Goal: Check status

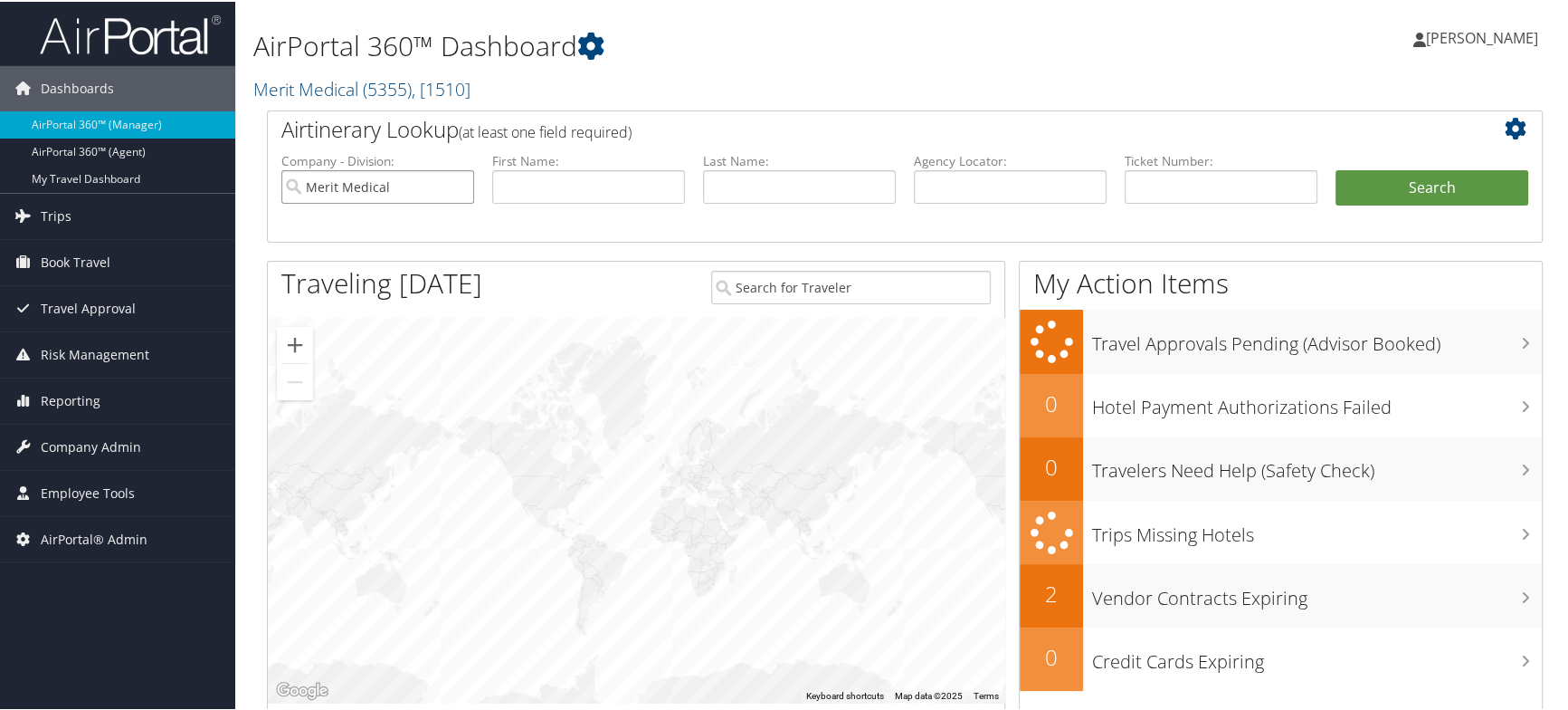
click at [456, 183] on input "Merit Medical" at bounding box center [377, 185] width 193 height 33
click at [942, 191] on input "text" at bounding box center [1010, 185] width 193 height 33
paste input "CNNQKR"
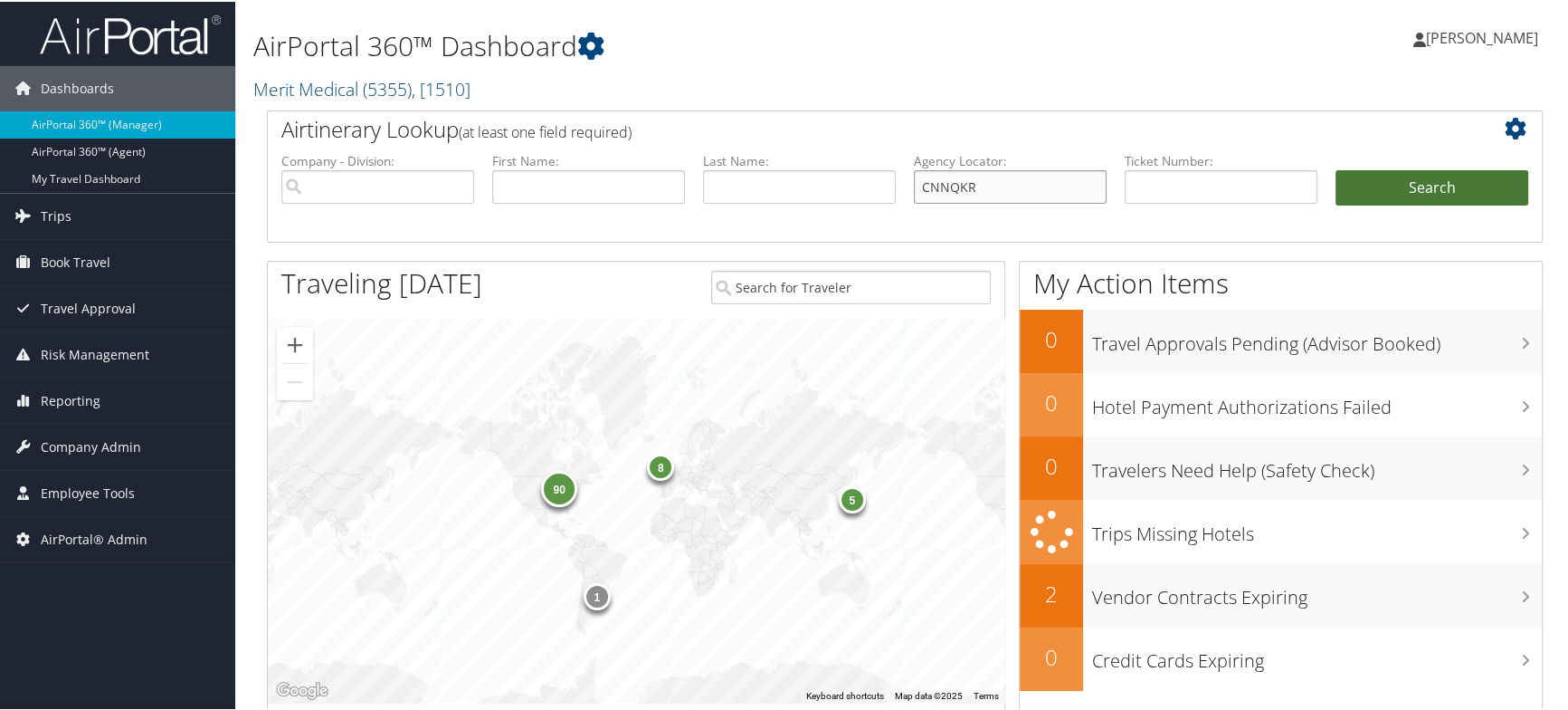
type input "CNNQKR"
click at [1420, 188] on button "Search" at bounding box center [1431, 186] width 193 height 36
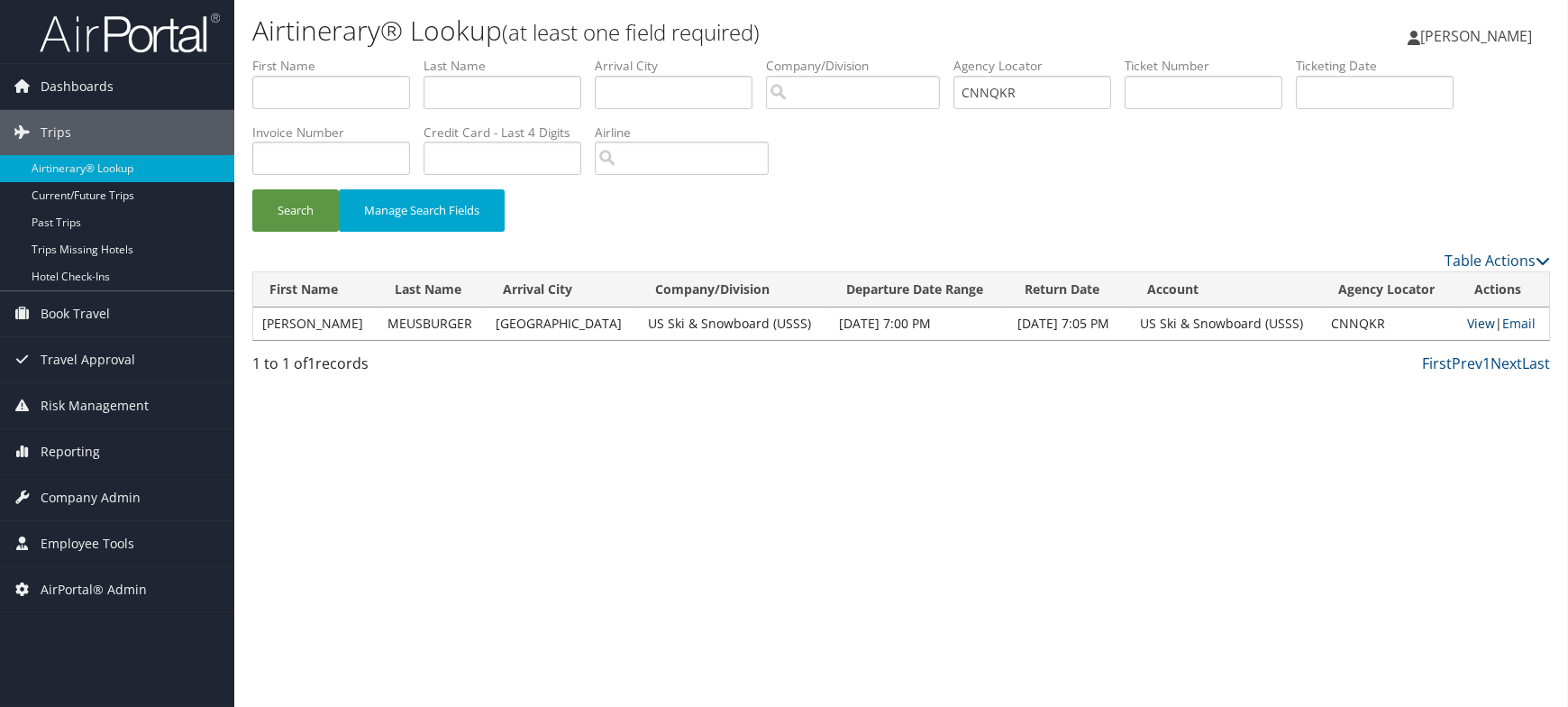
click at [1476, 320] on link "View" at bounding box center [1481, 324] width 28 height 18
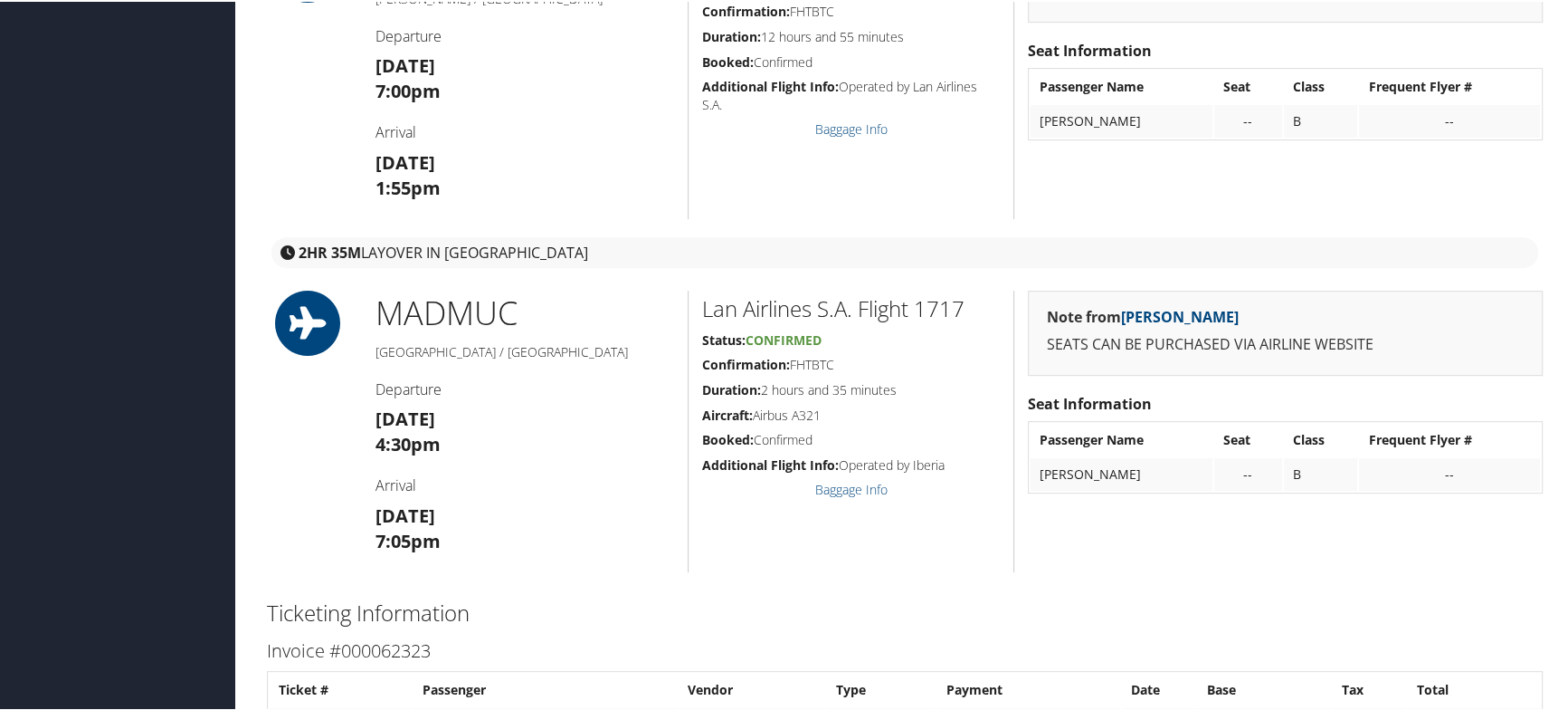
scroll to position [566, 0]
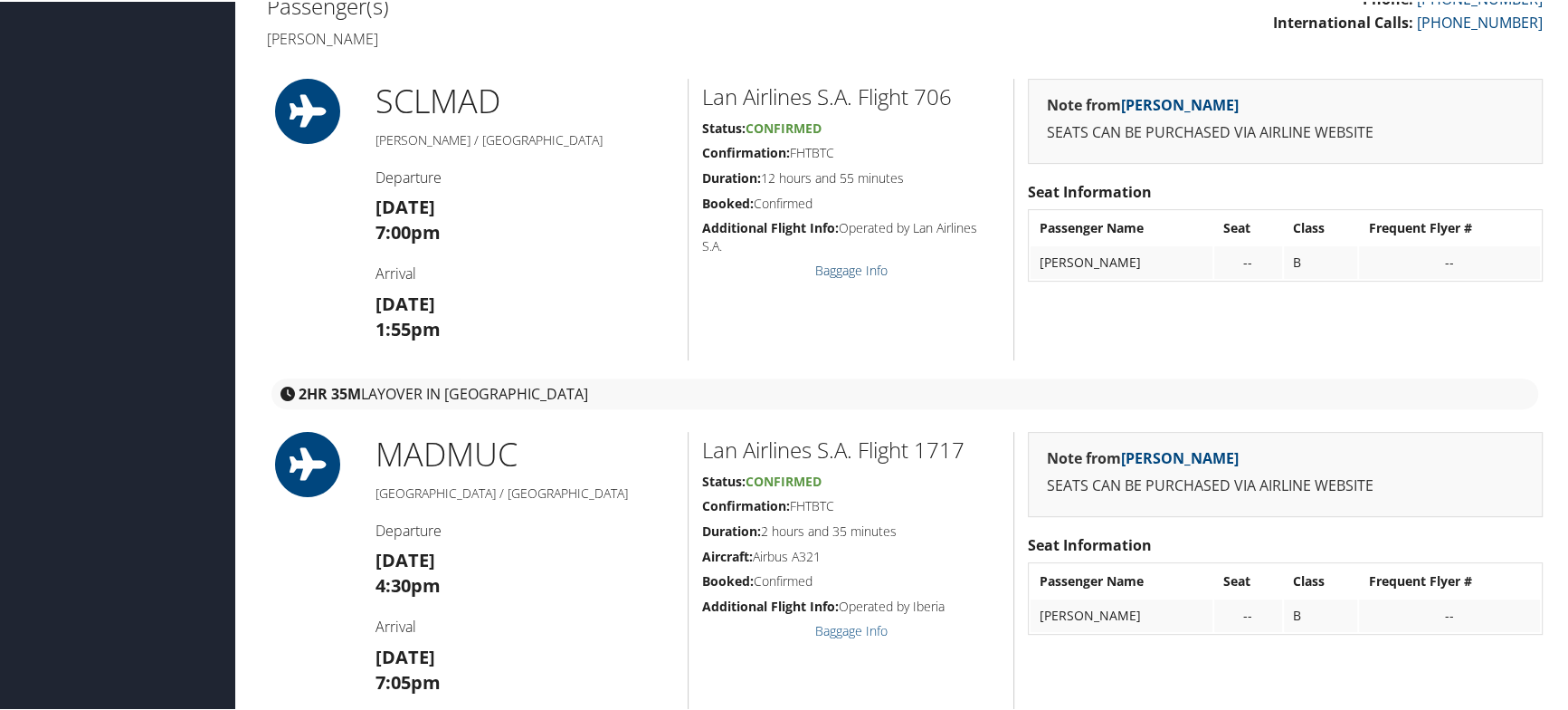
click at [878, 268] on link "Baggage Info" at bounding box center [851, 268] width 72 height 18
